Goal: Task Accomplishment & Management: Manage account settings

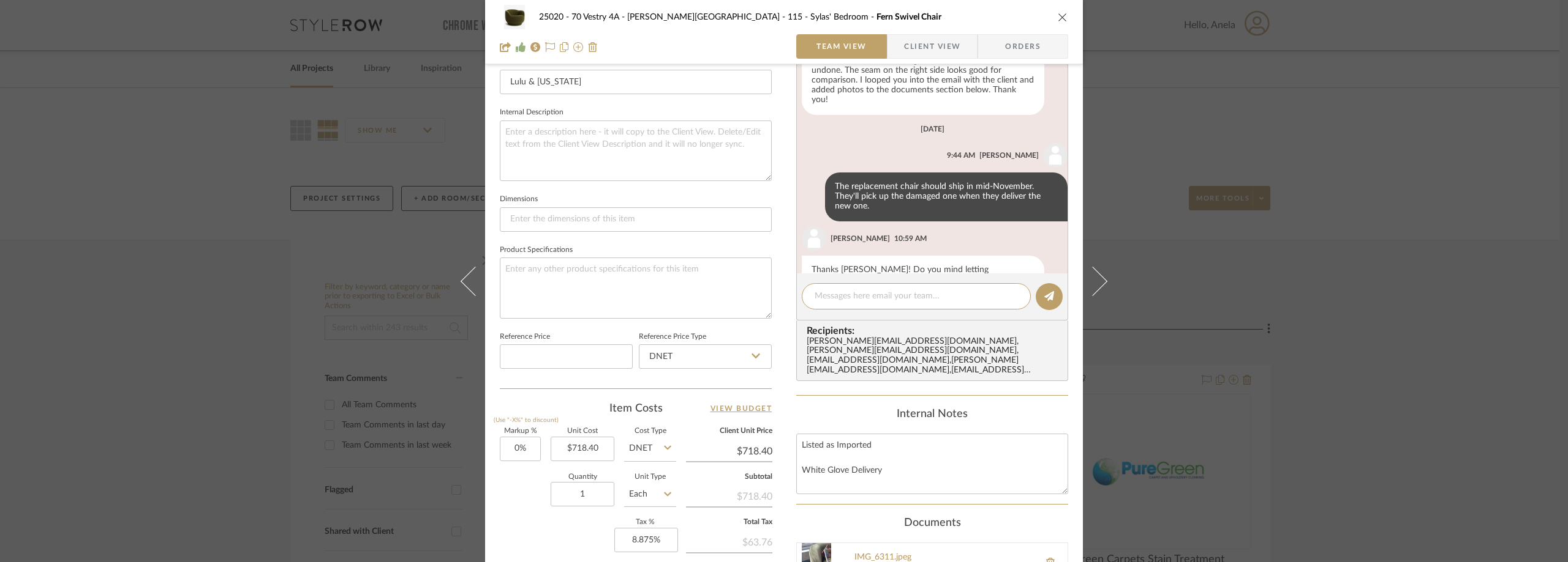
scroll to position [753, 0]
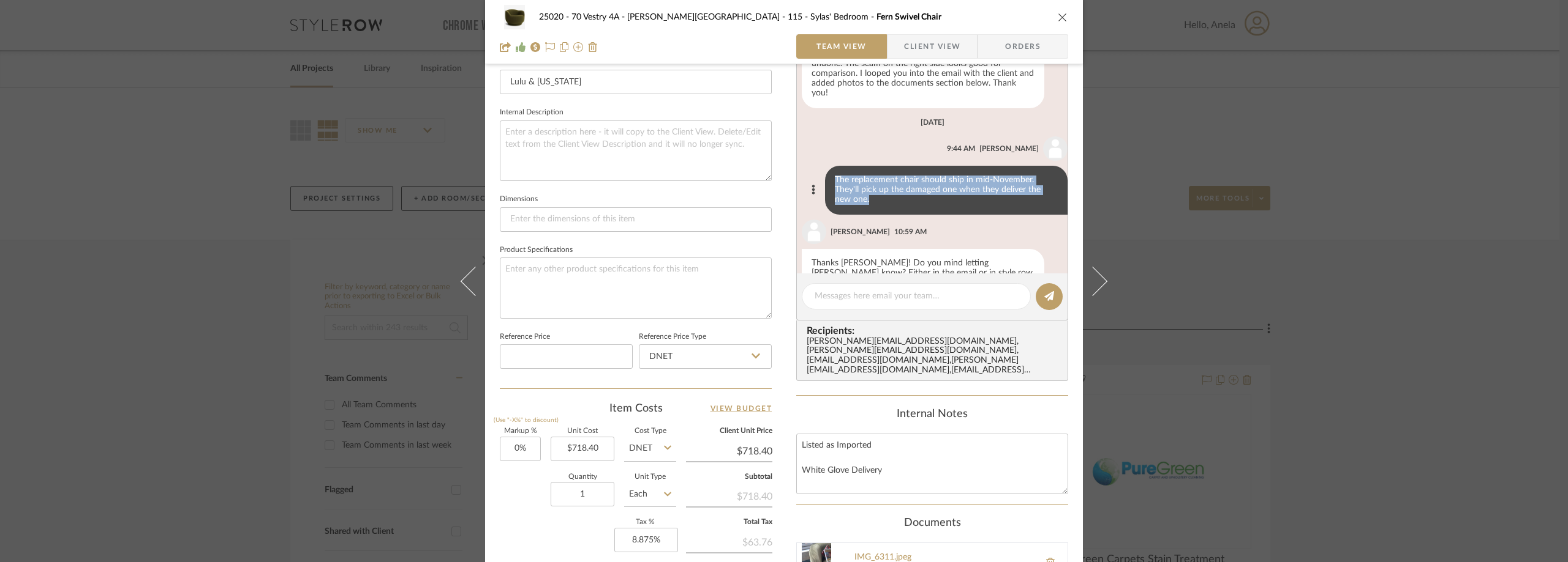
drag, startPoint x: 825, startPoint y: 148, endPoint x: 844, endPoint y: 172, distance: 30.6
click at [844, 172] on div "The replacement chair should ship in mid-November. They'll pick up the damaged …" at bounding box center [947, 190] width 243 height 49
copy div "The replacement chair should ship in mid-November. They'll pick up the damaged …"
click at [904, 51] on span "Client View" at bounding box center [932, 46] width 57 height 25
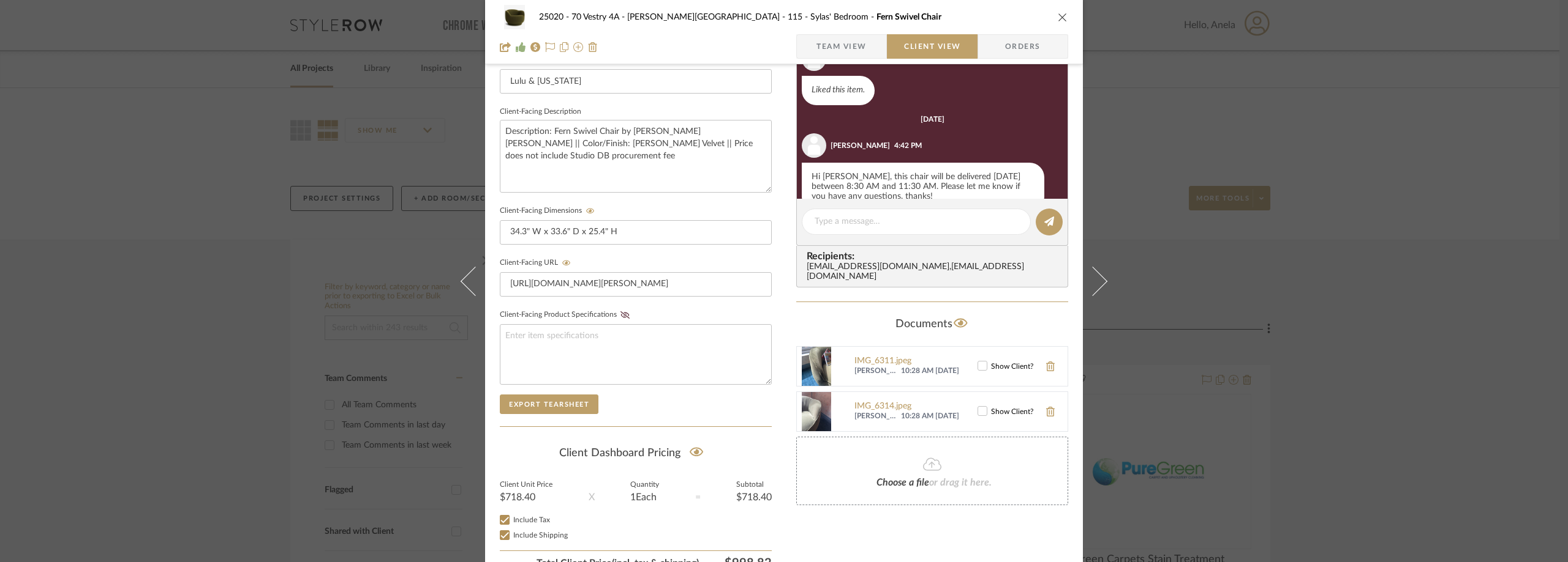
scroll to position [92, 0]
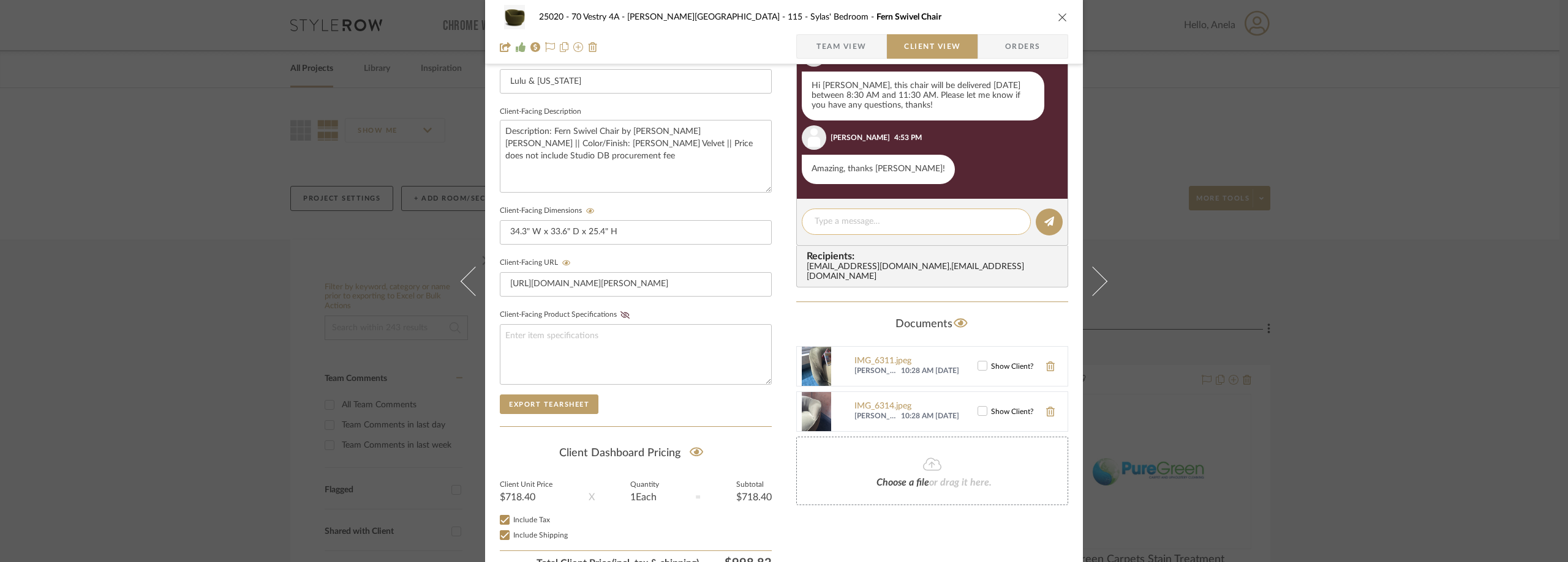
click at [866, 220] on textarea at bounding box center [916, 222] width 203 height 13
paste textarea "Hi [PERSON_NAME], Hope you're doing well! Just wanted to let you know that the …"
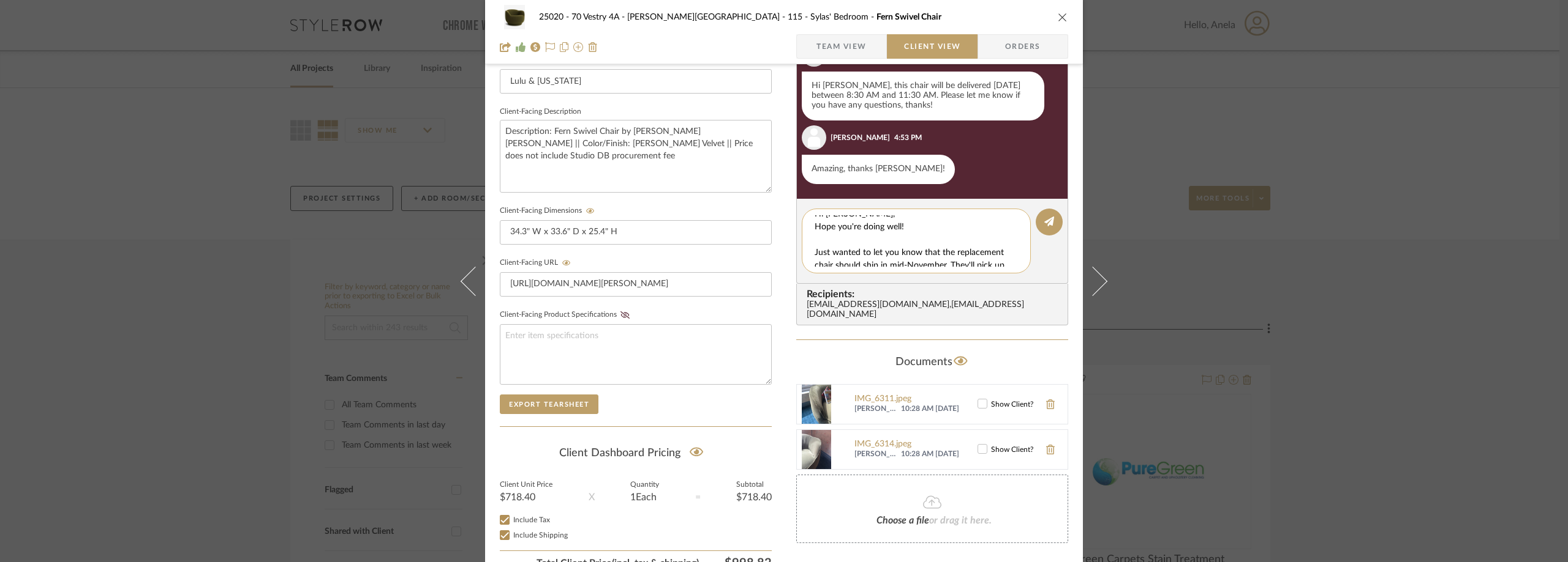
scroll to position [0, 0]
click at [836, 246] on textarea "Hi [PERSON_NAME], Hope you're doing well! Just wanted to let you know that the …" at bounding box center [920, 242] width 212 height 52
click at [995, 256] on textarea "Hi [PERSON_NAME], Hope you're doing well! Just wanted to let you know that the …" at bounding box center [920, 242] width 212 height 52
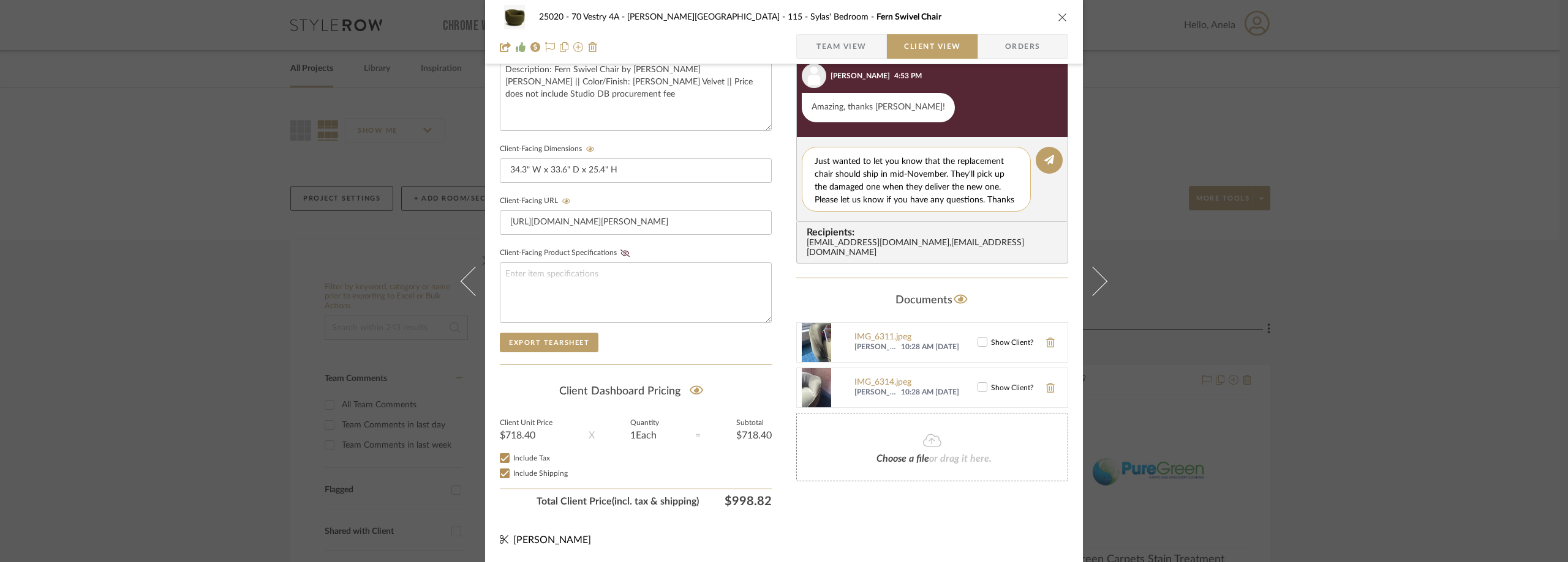
scroll to position [37, 0]
type textarea "Hi [PERSON_NAME], Hope you're doing well! Just wanted to let you know that the …"
click at [1044, 163] on icon at bounding box center [1049, 160] width 10 height 10
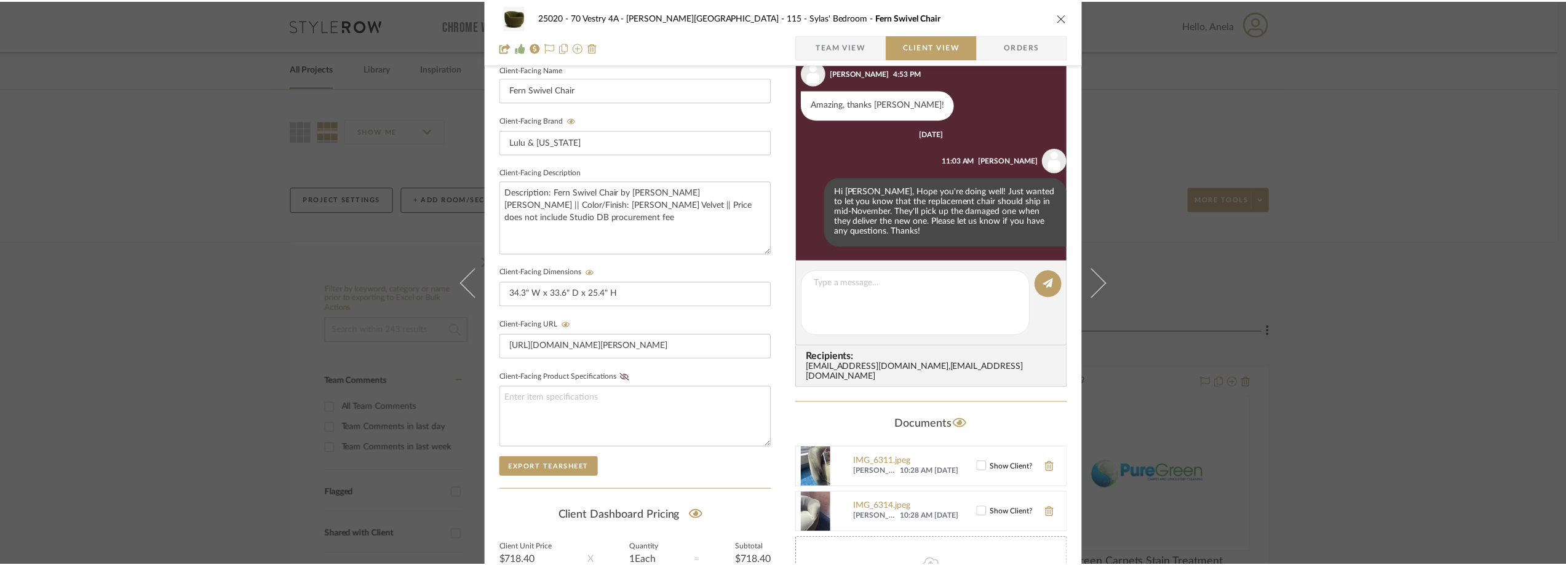
scroll to position [345, 0]
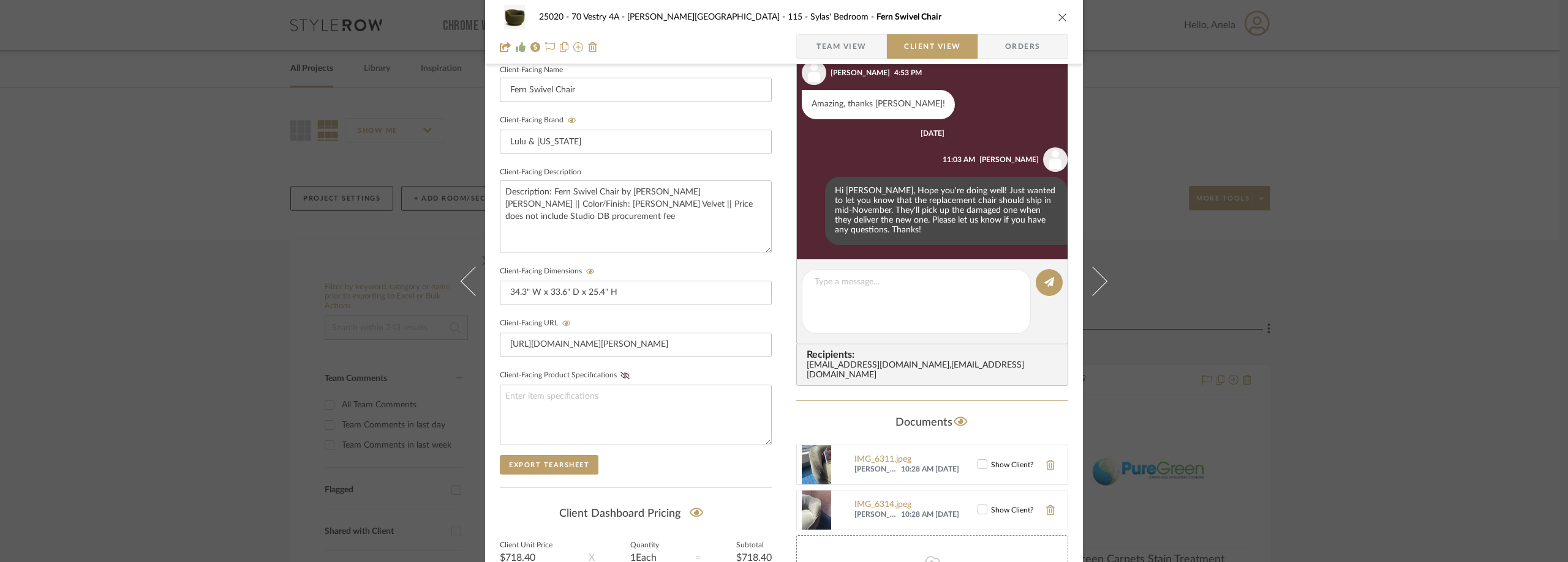
click at [283, 116] on div "25020 - 70 Vestry 4A - [PERSON_NAME] 115 - [PERSON_NAME]' Bedroom Fern Swivel C…" at bounding box center [784, 281] width 1568 height 562
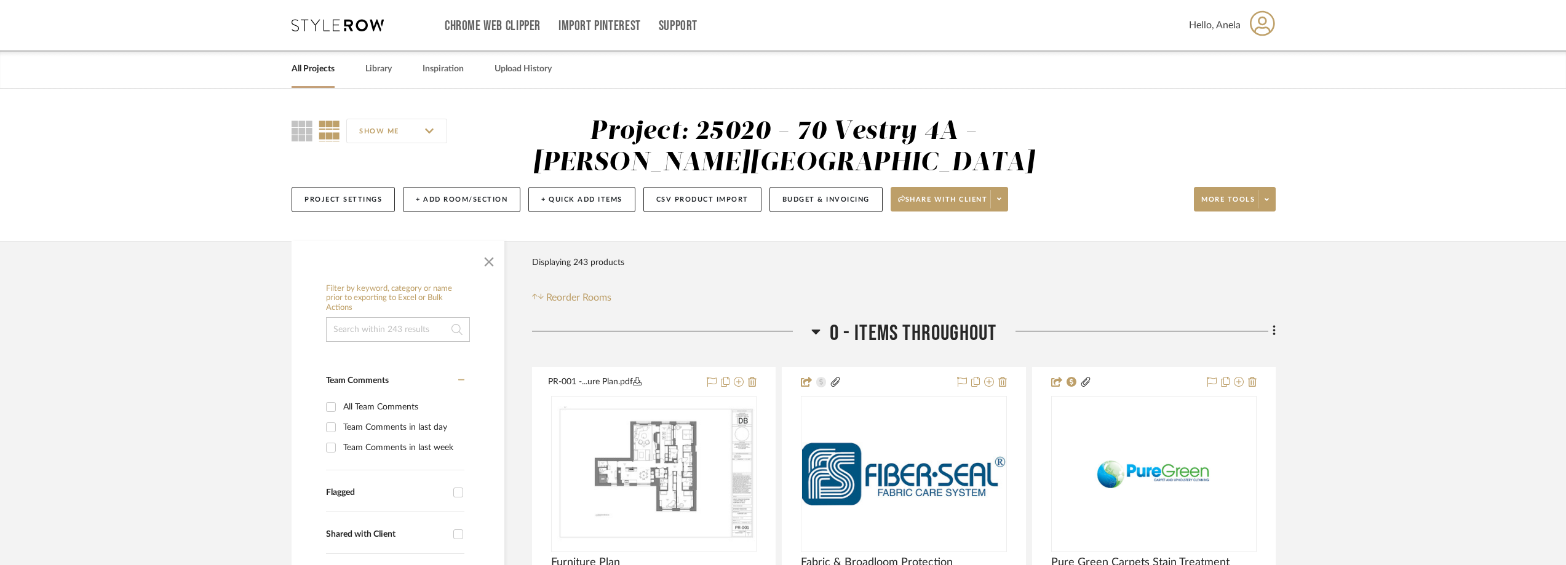
click at [344, 26] on icon at bounding box center [338, 25] width 92 height 12
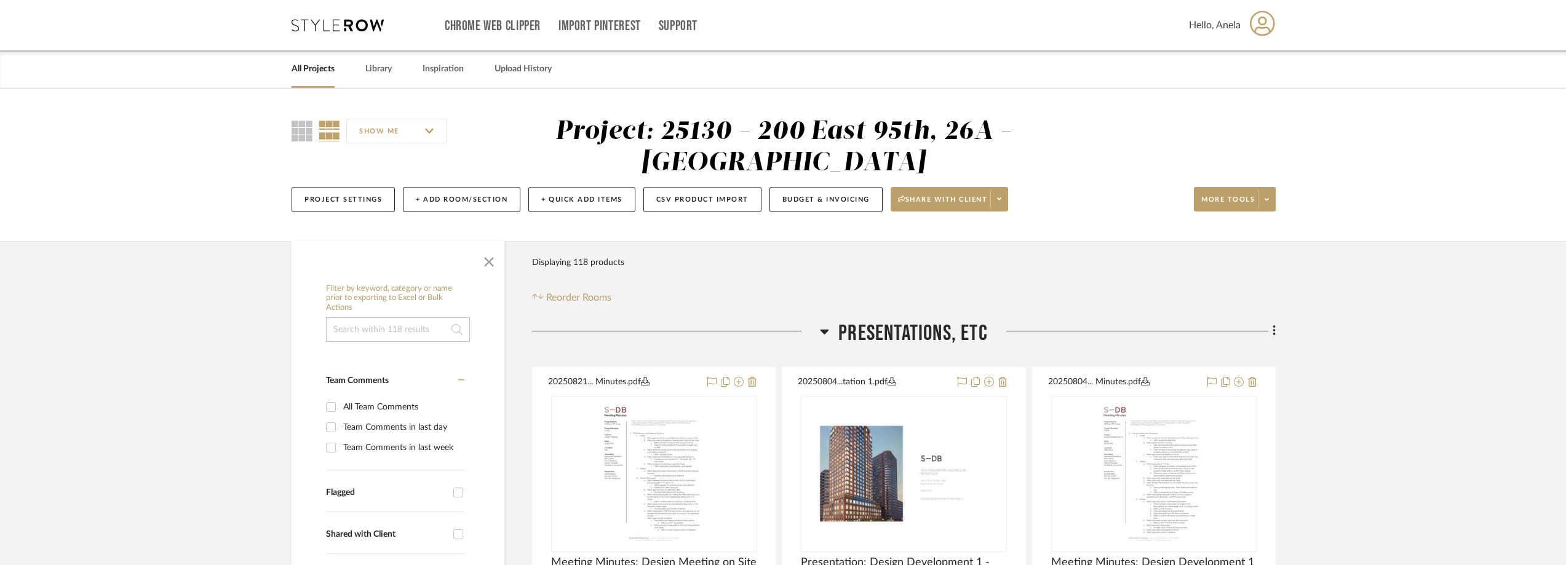
click at [340, 25] on icon at bounding box center [338, 25] width 92 height 12
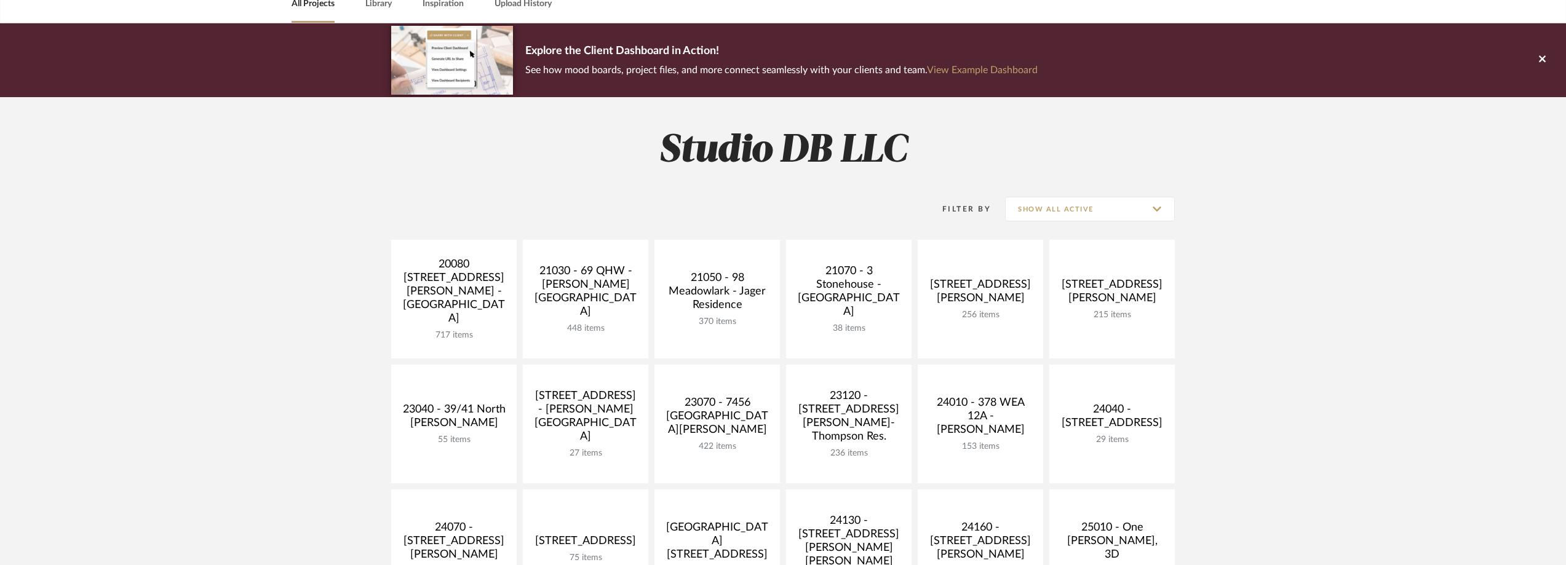
scroll to position [62, 0]
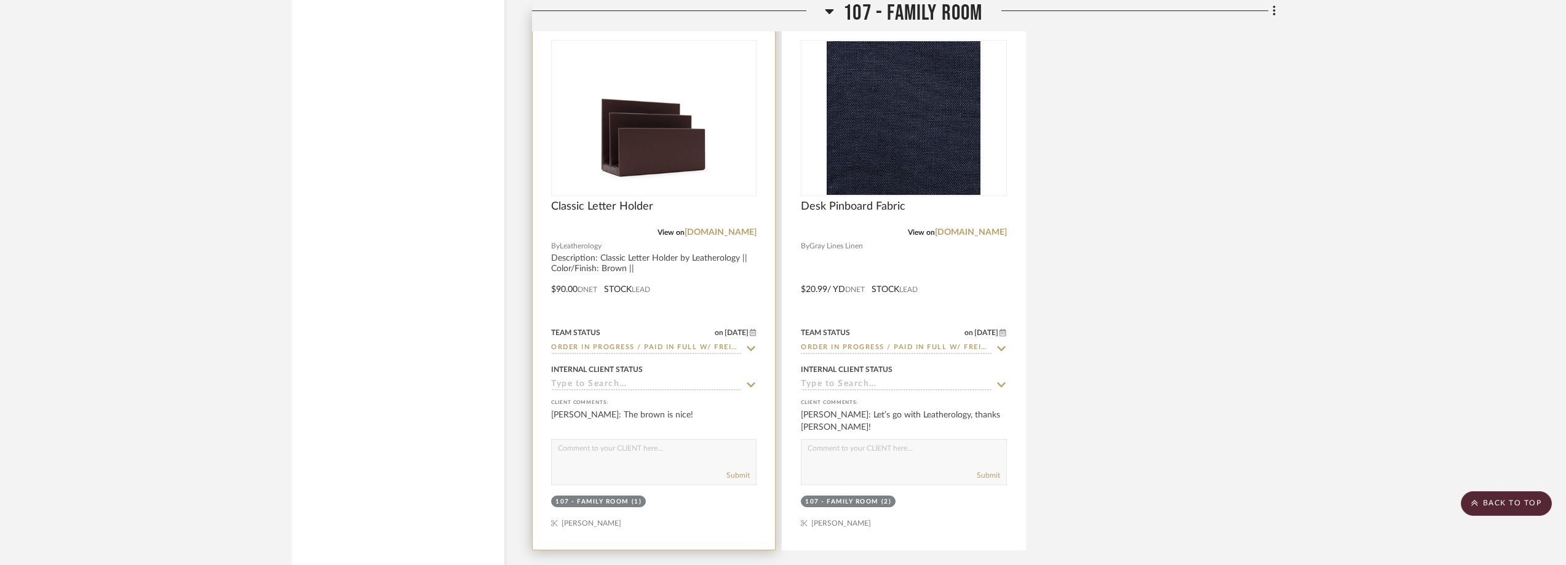
scroll to position [2276, 0]
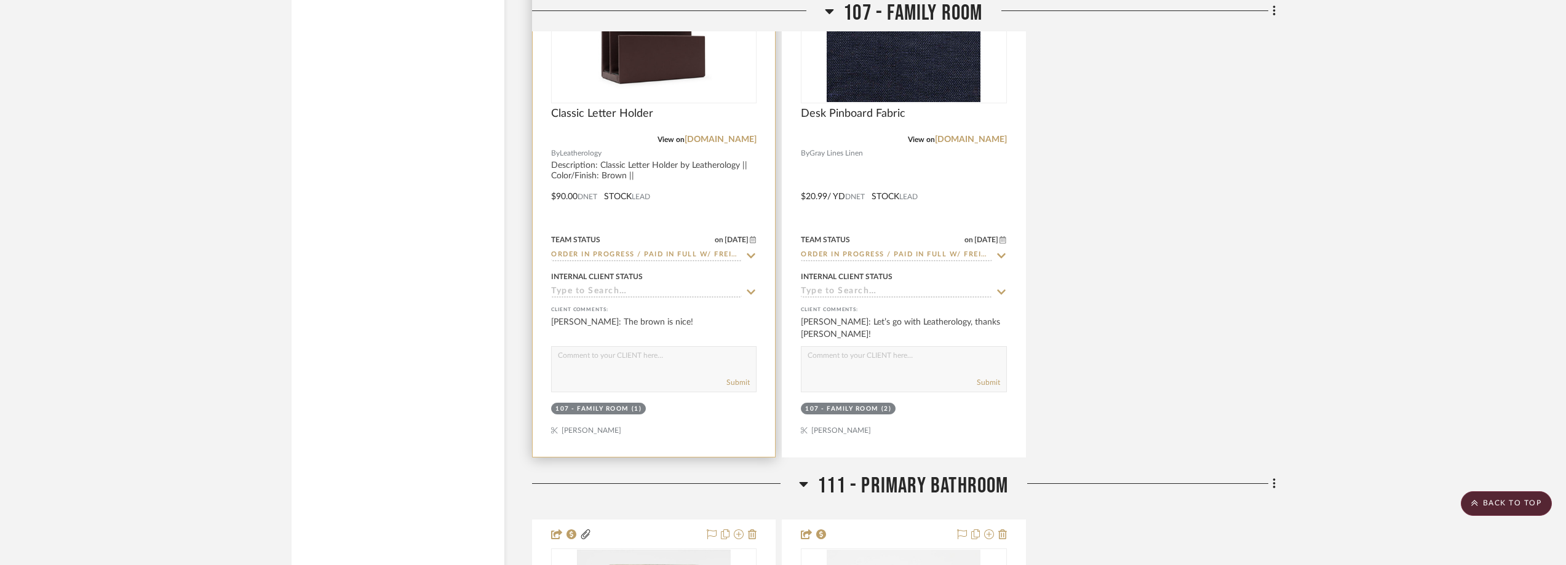
click at [751, 257] on icon at bounding box center [751, 255] width 9 height 5
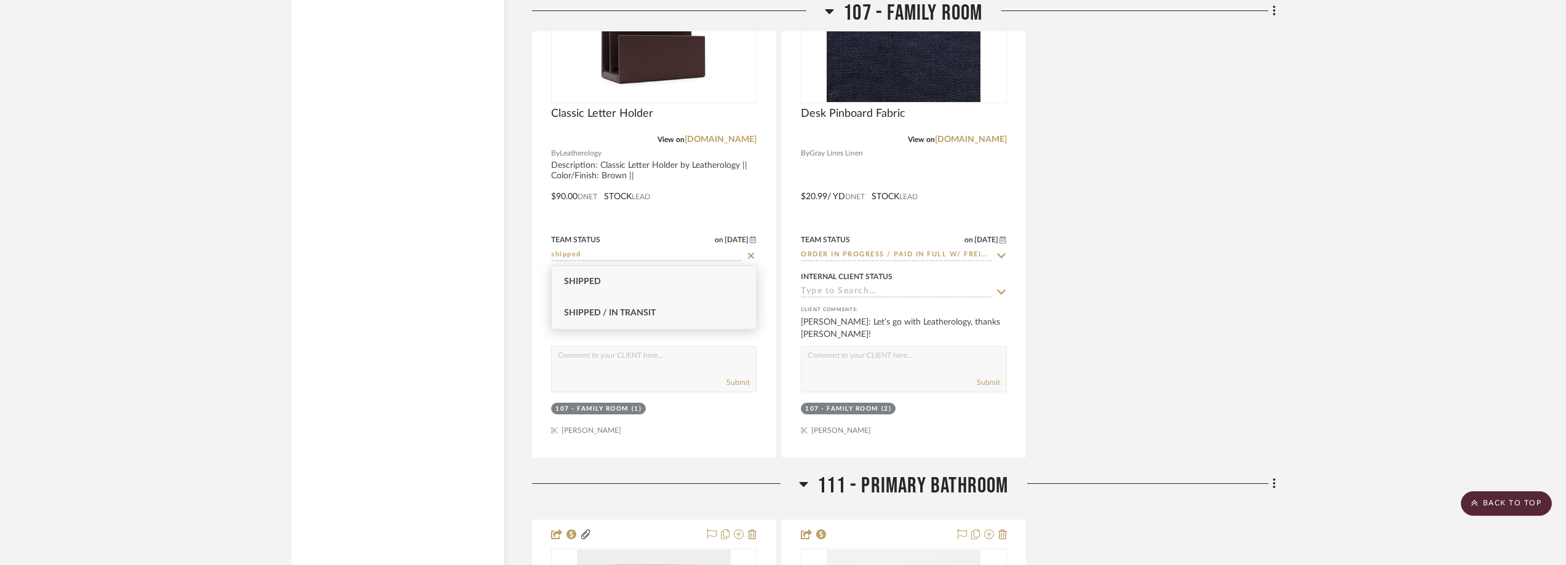
type input "shipped"
click at [619, 314] on span "Shipped / In Transit" at bounding box center [610, 313] width 92 height 9
type input "9/30/2025"
type input "Shipped / In Transit"
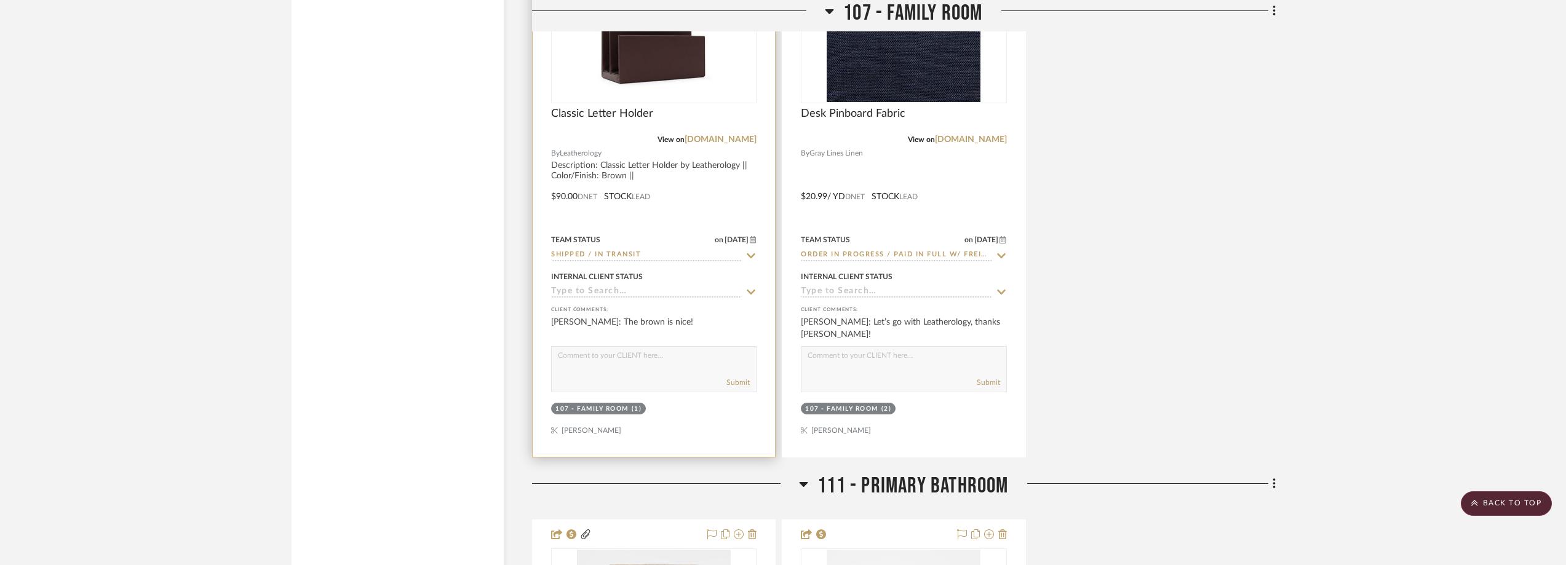
click at [647, 70] on img "0" at bounding box center [654, 25] width 154 height 154
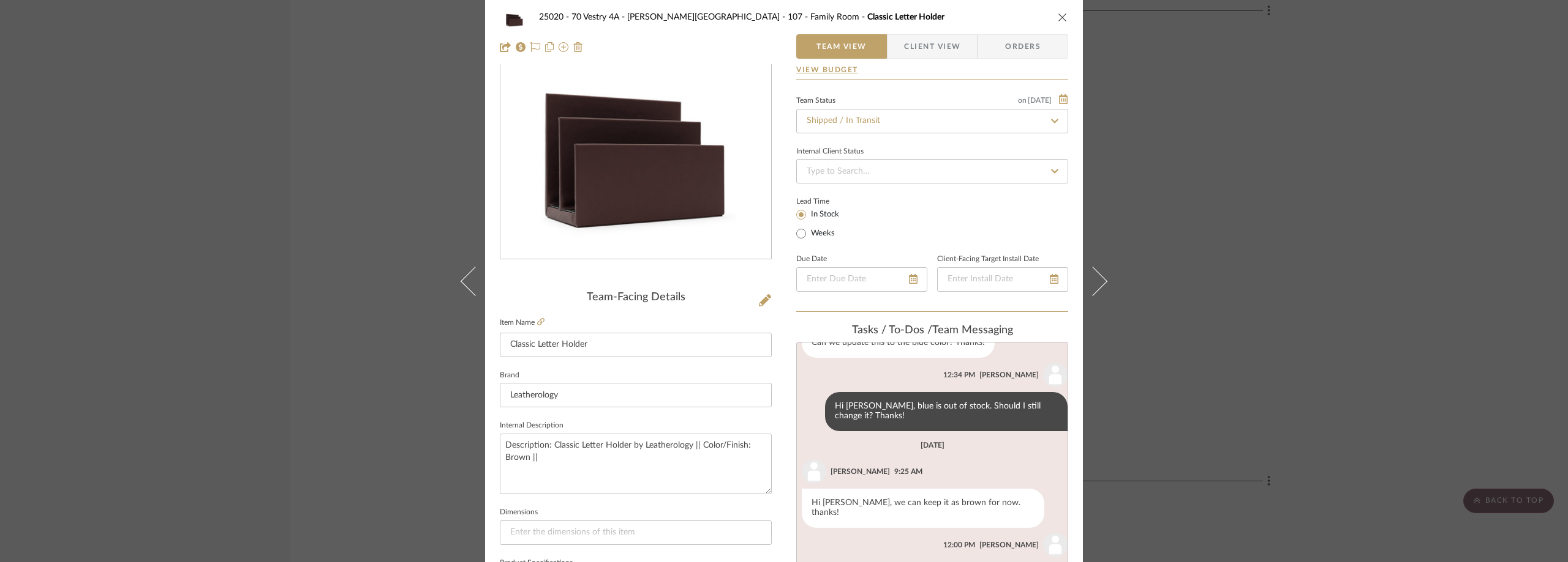
scroll to position [184, 0]
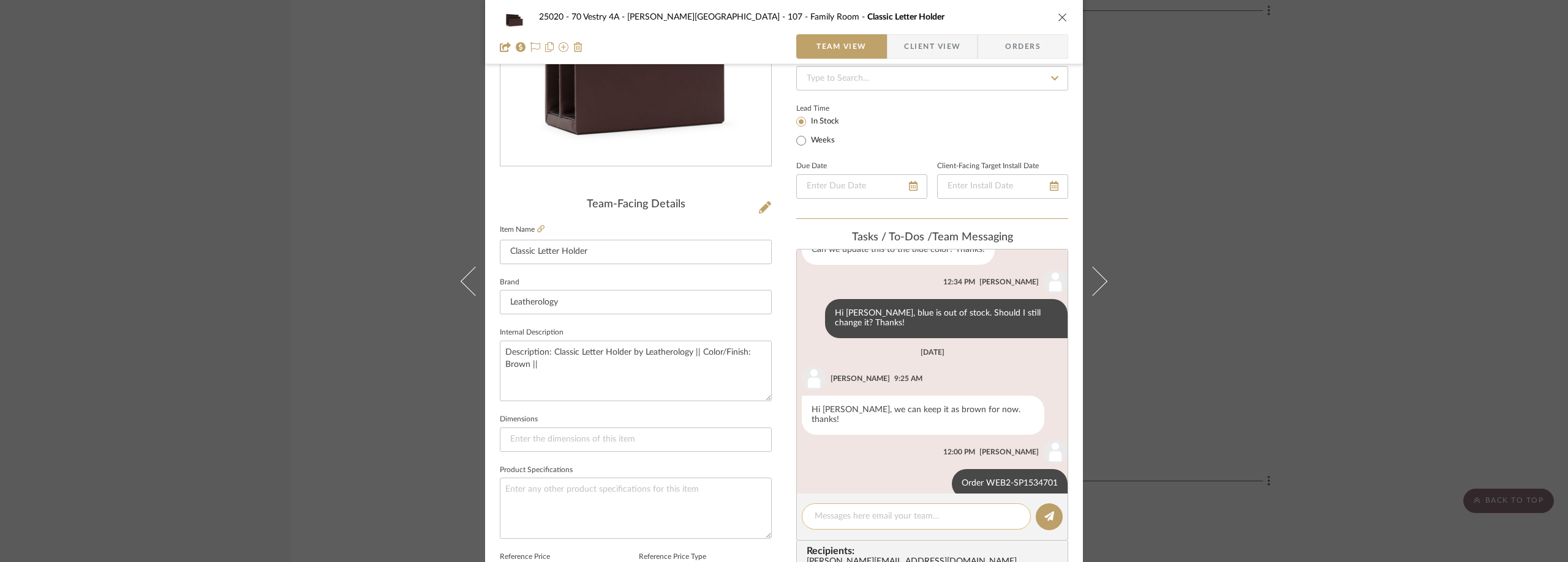
click at [927, 514] on textarea at bounding box center [916, 516] width 203 height 13
paste textarea "420100139261290357483945181515"
type textarea "DHL Tracking: 420100139261290357483945181515"
